Goal: Task Accomplishment & Management: Manage account settings

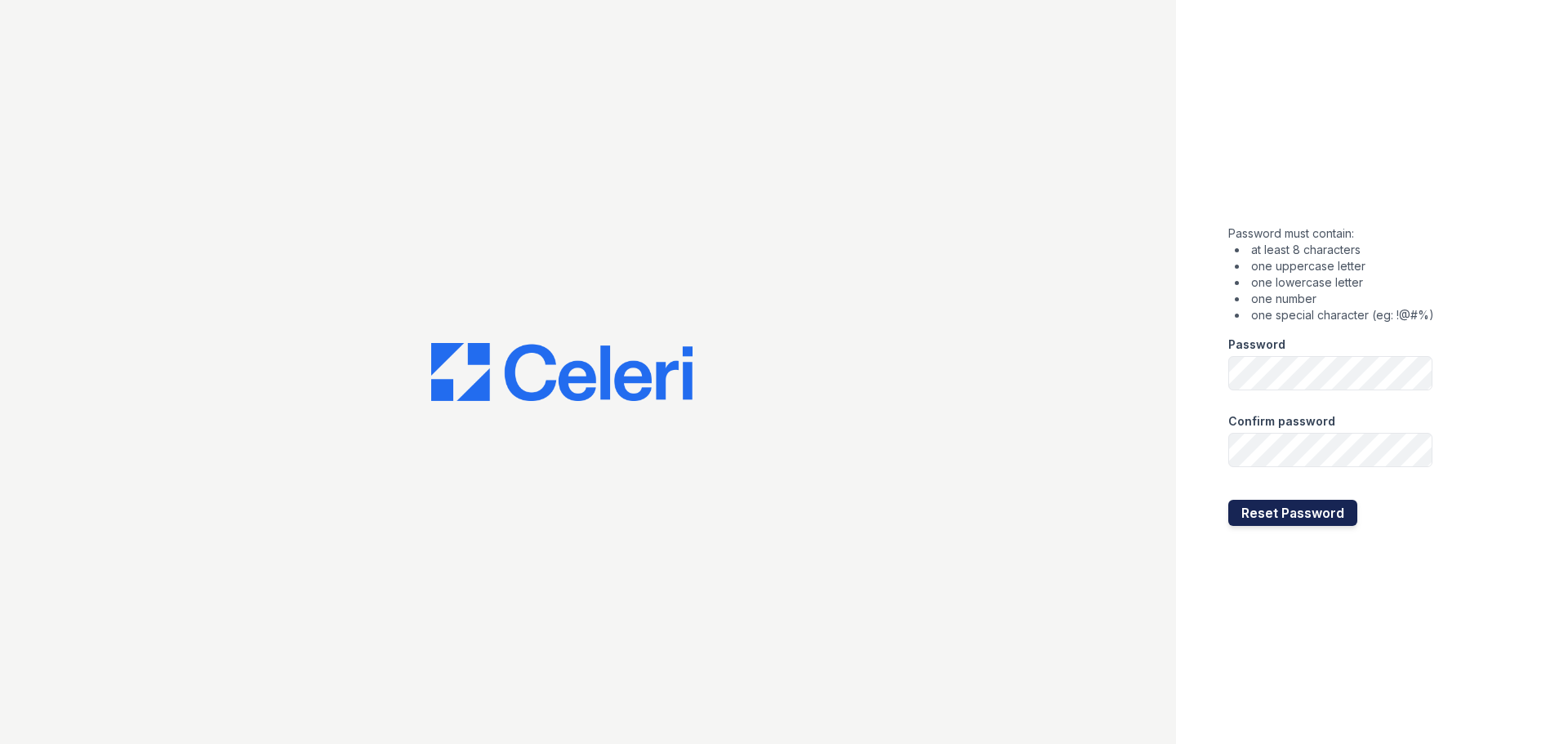
click at [1245, 509] on button "Reset Password" at bounding box center [1292, 513] width 129 height 26
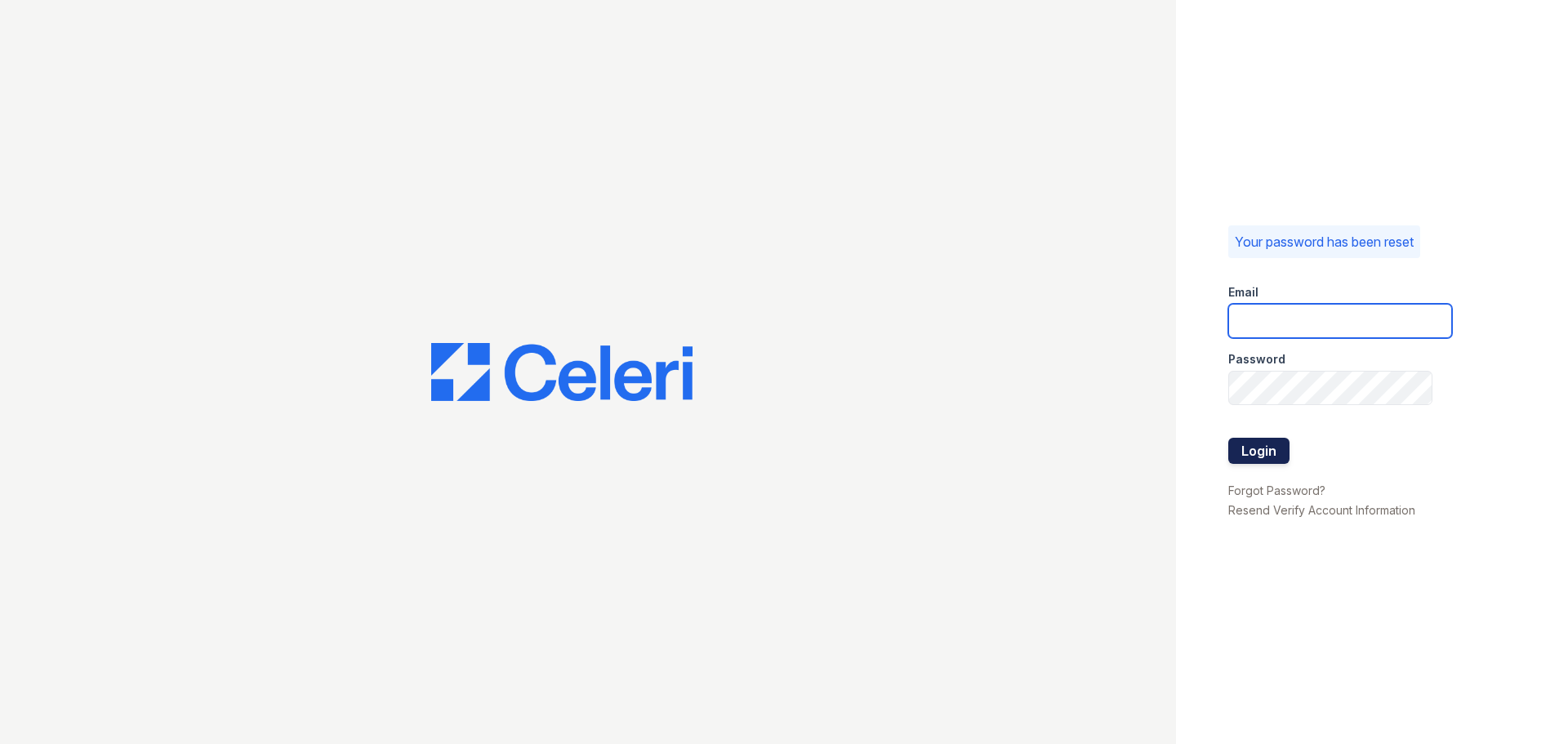
type input "[EMAIL_ADDRESS][DOMAIN_NAME]"
click at [1255, 453] on button "Login" at bounding box center [1258, 450] width 61 height 26
